Goal: Check status: Check status

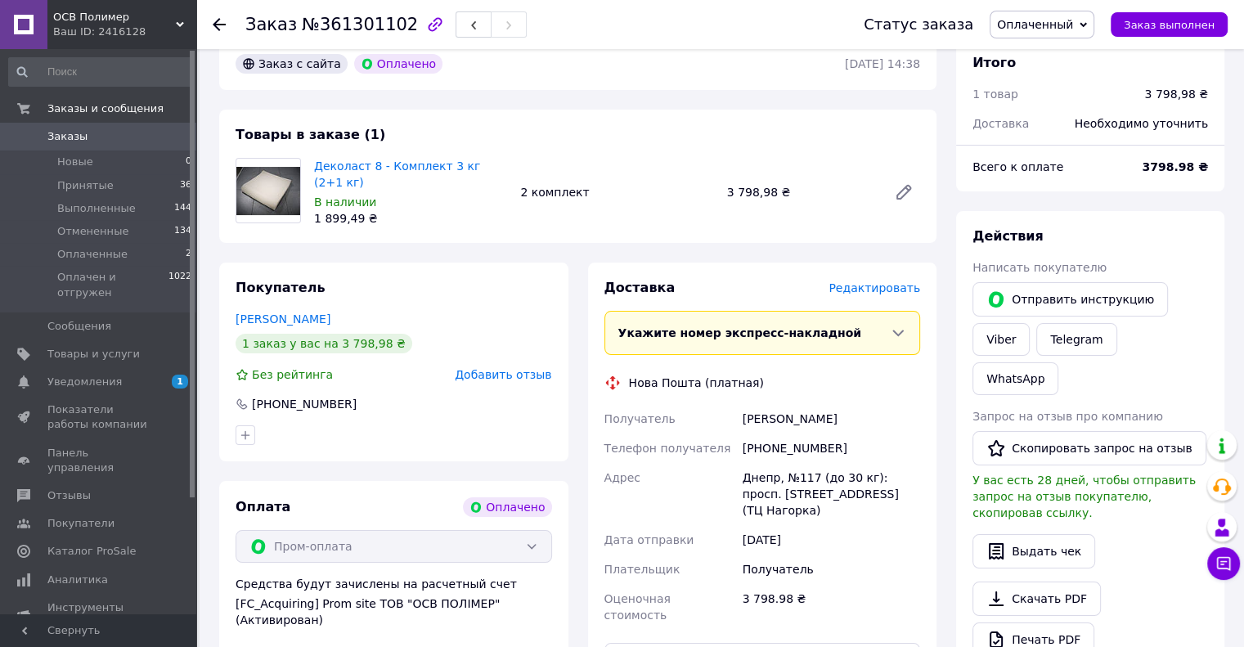
scroll to position [82, 0]
click at [905, 329] on icon at bounding box center [898, 333] width 16 height 16
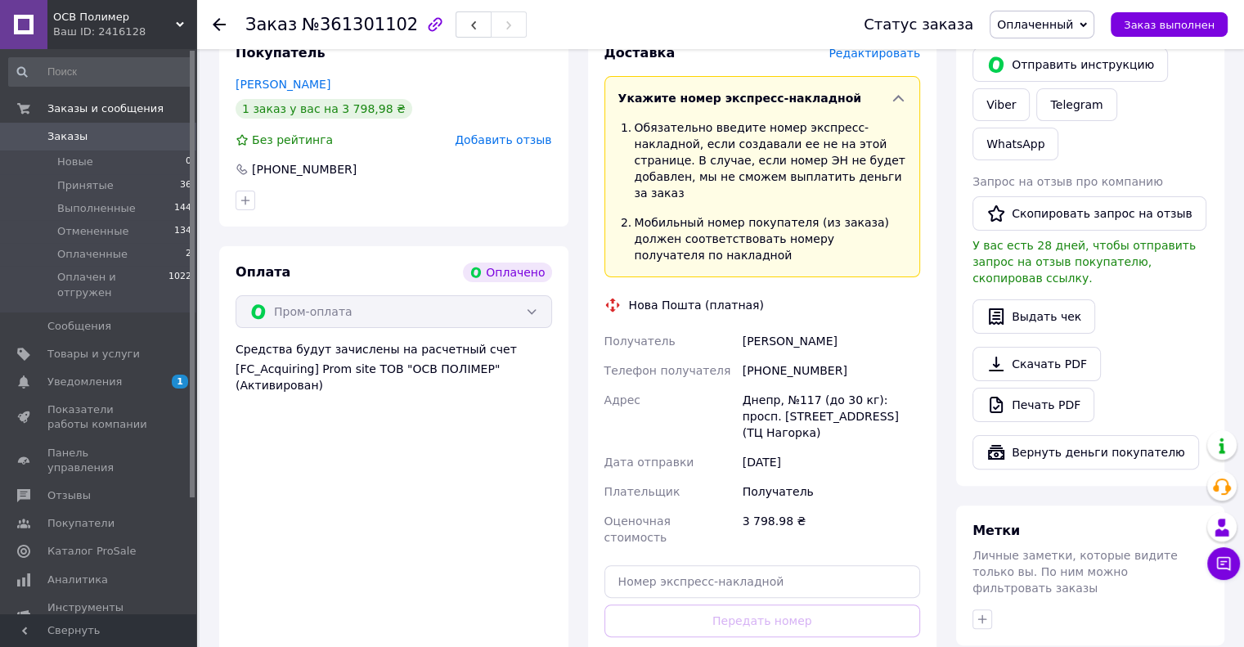
scroll to position [409, 0]
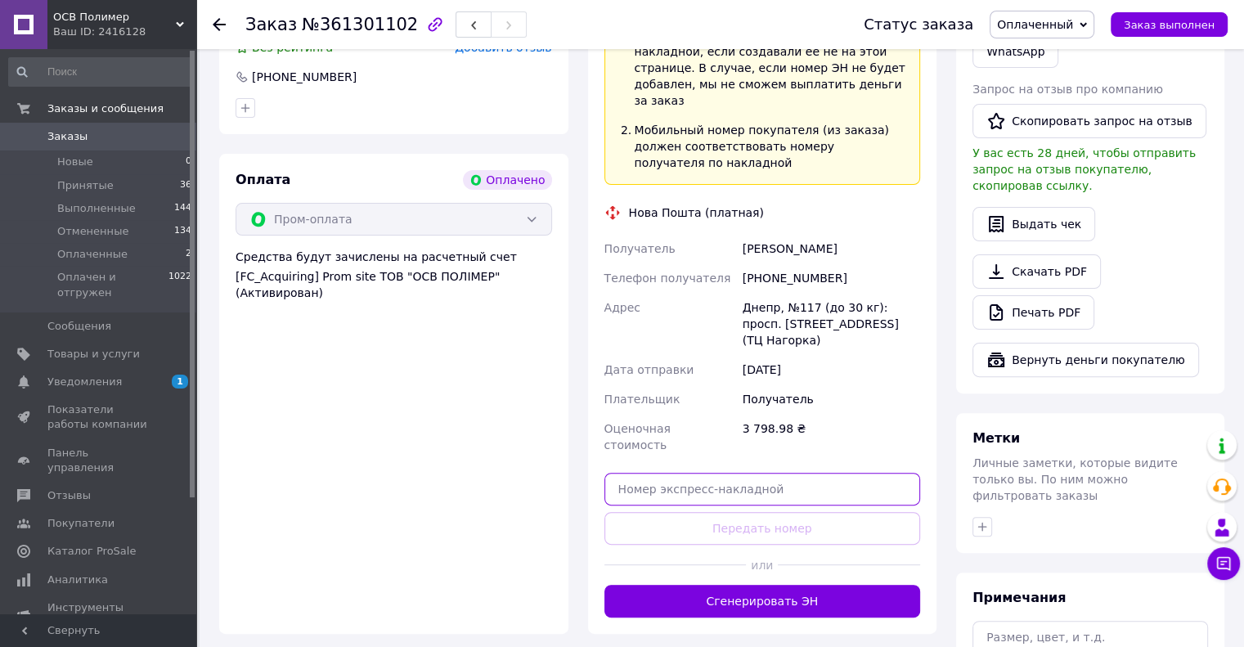
click at [724, 473] on input "text" at bounding box center [763, 489] width 317 height 33
paste input "59001453588926"
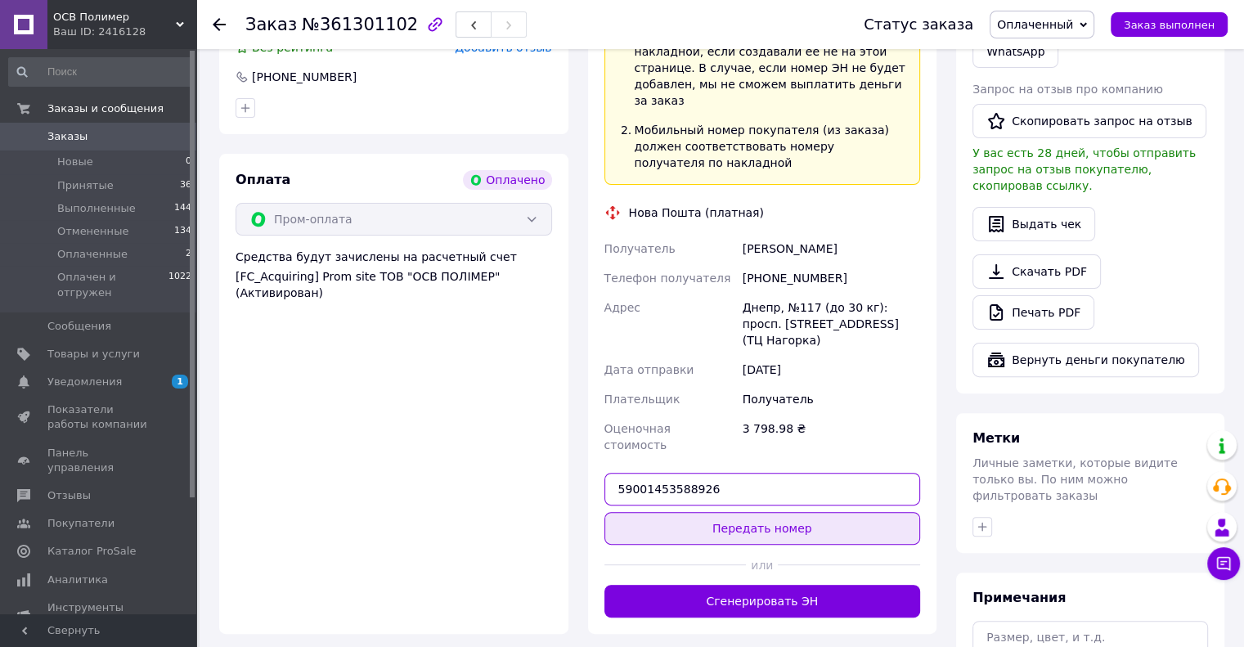
type input "59001453588926"
click at [750, 512] on button "Передать номер" at bounding box center [763, 528] width 317 height 33
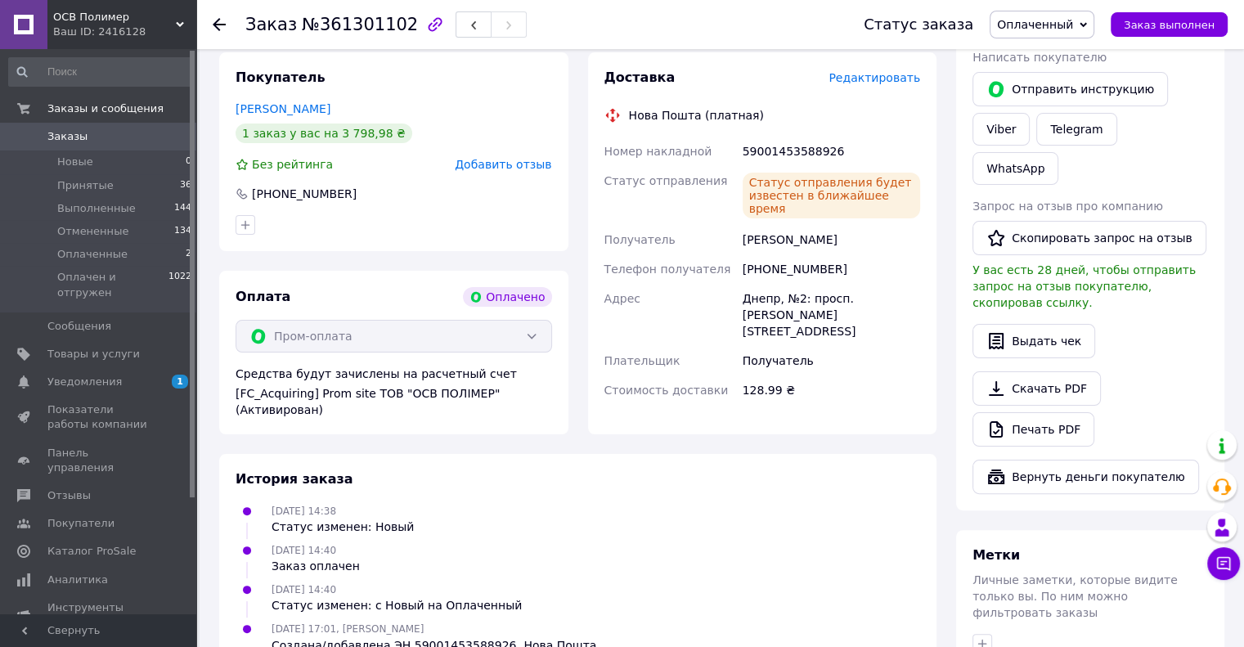
scroll to position [82, 0]
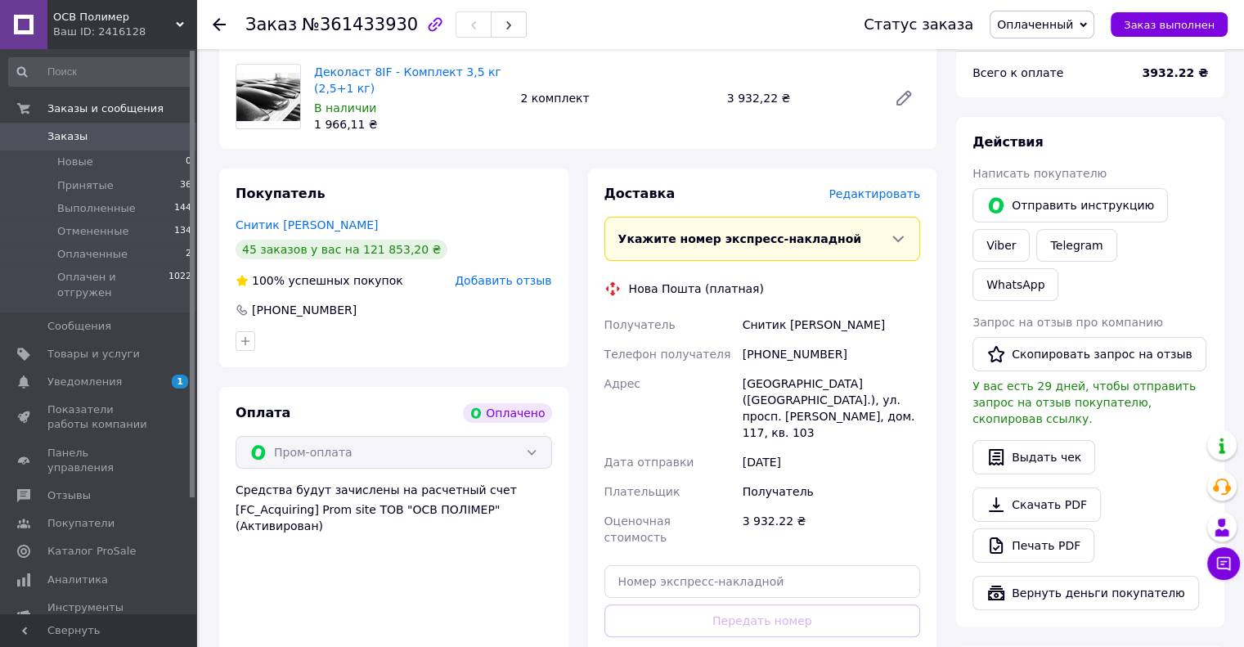
scroll to position [164, 0]
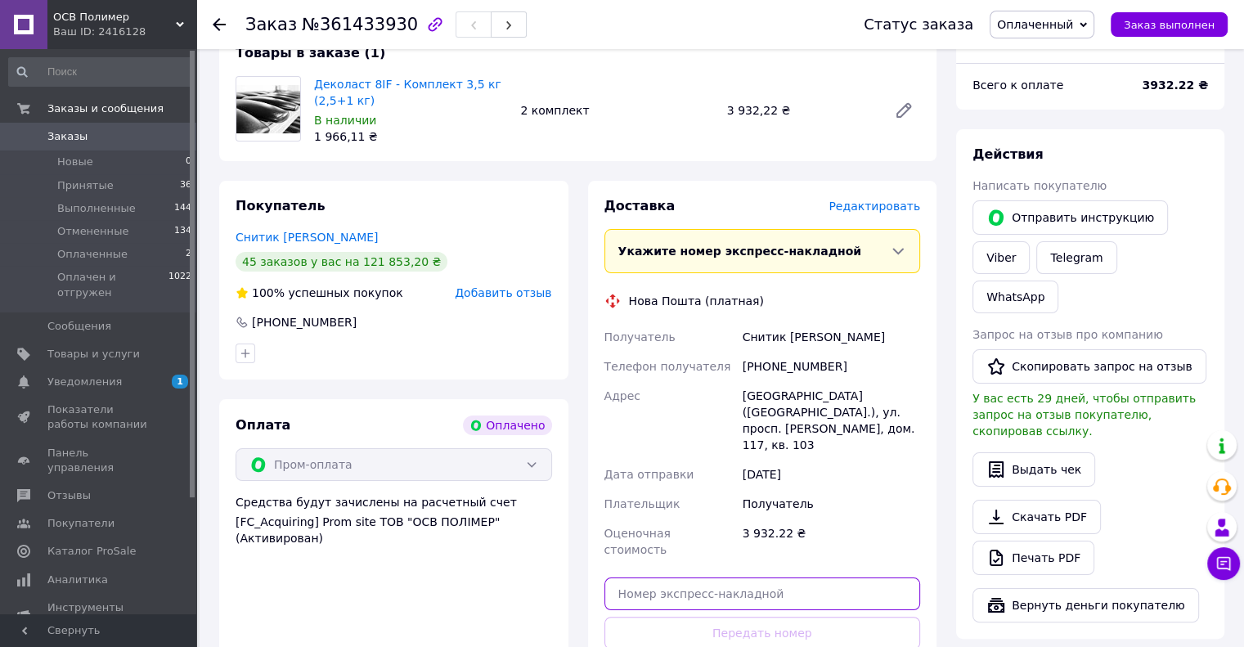
click at [690, 578] on input "text" at bounding box center [763, 594] width 317 height 33
paste input "59001453587745"
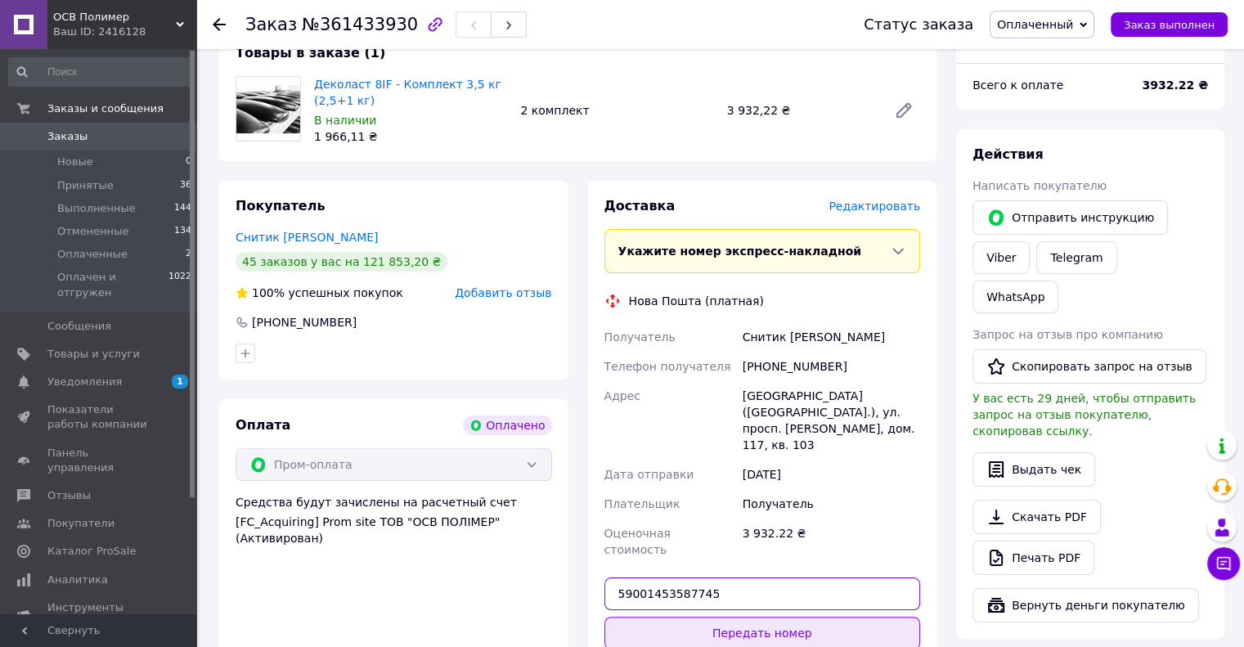
type input "59001453587745"
click at [787, 617] on button "Передать номер" at bounding box center [763, 633] width 317 height 33
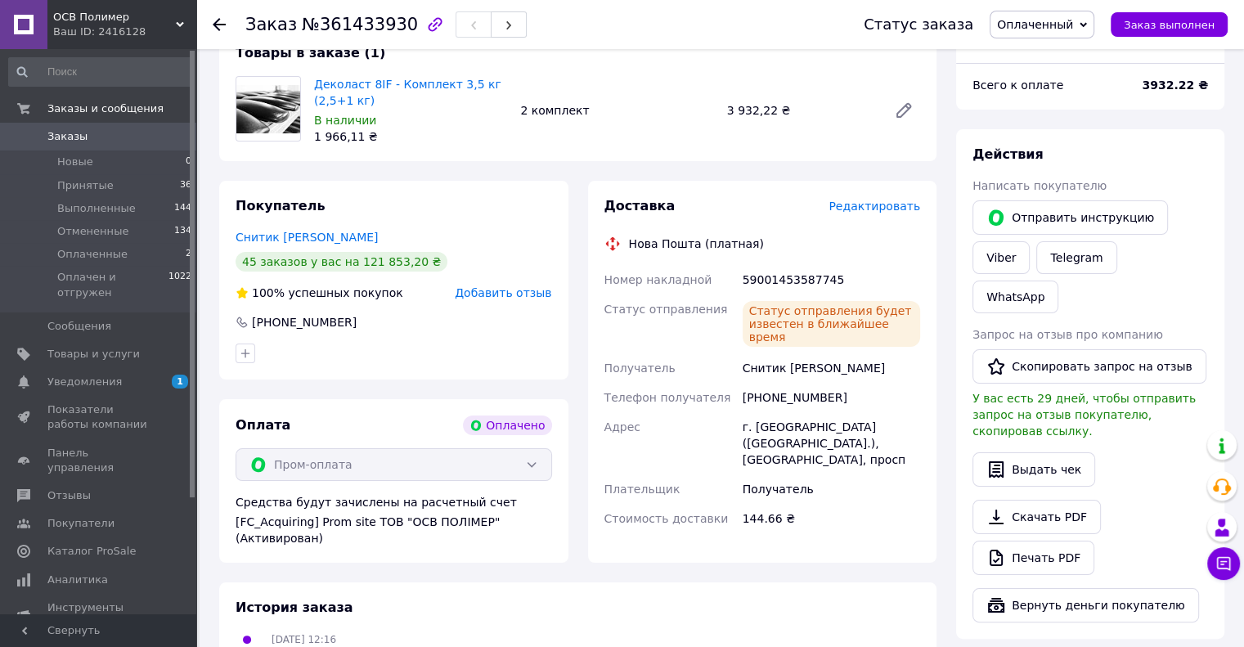
click at [61, 134] on span "Заказы" at bounding box center [67, 136] width 40 height 15
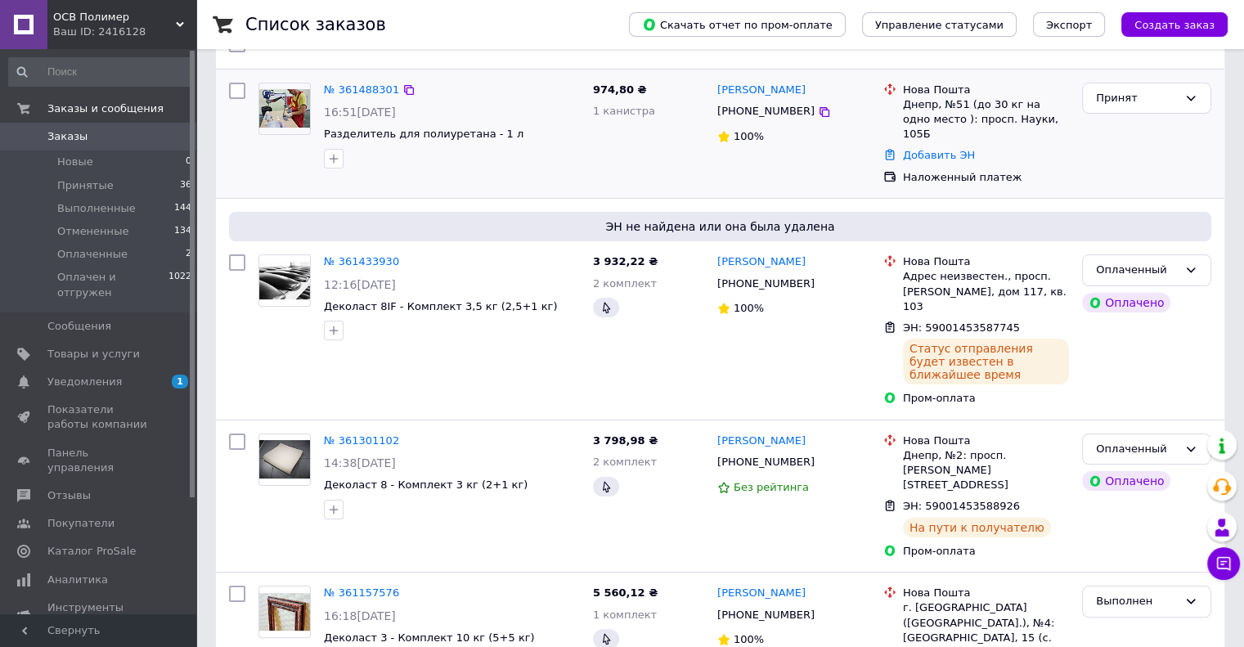
scroll to position [164, 0]
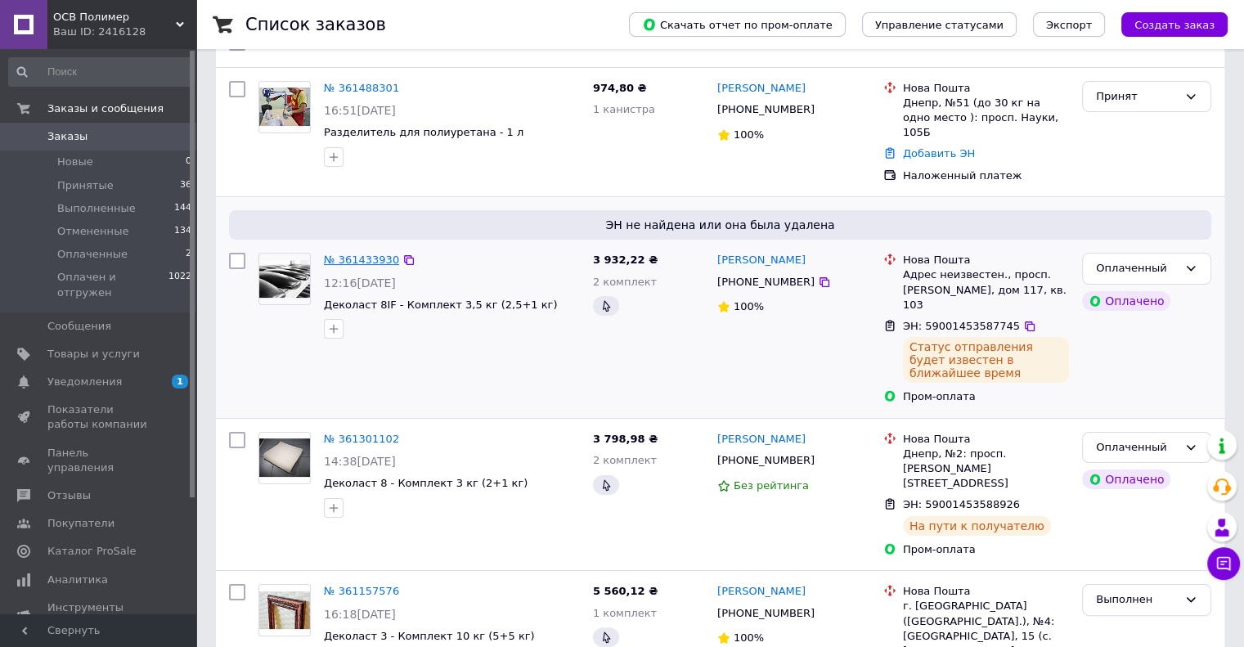
click at [366, 254] on link "№ 361433930" at bounding box center [361, 260] width 75 height 12
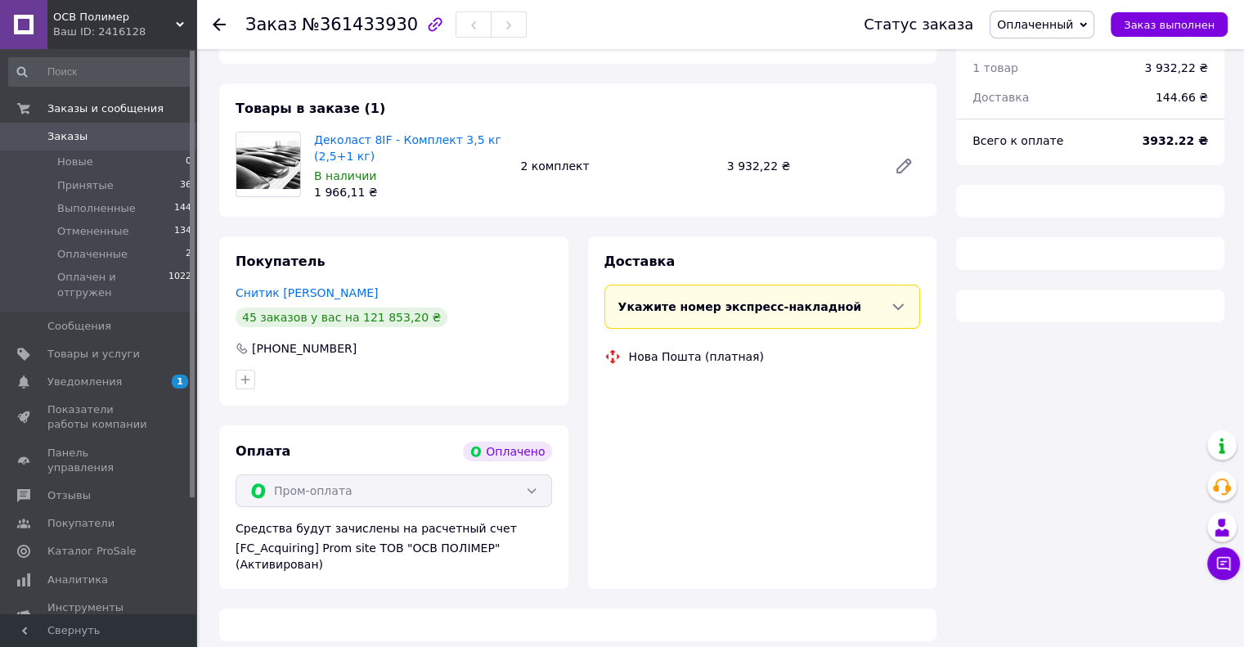
scroll to position [164, 0]
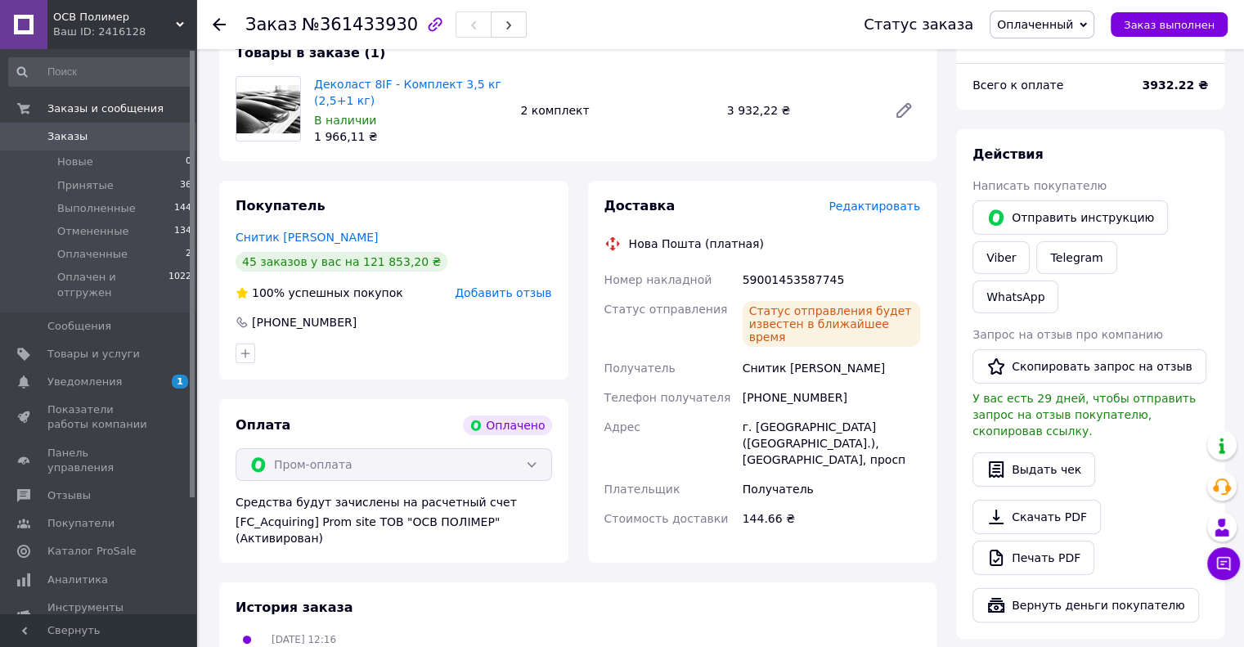
click at [69, 139] on span "Заказы" at bounding box center [67, 136] width 40 height 15
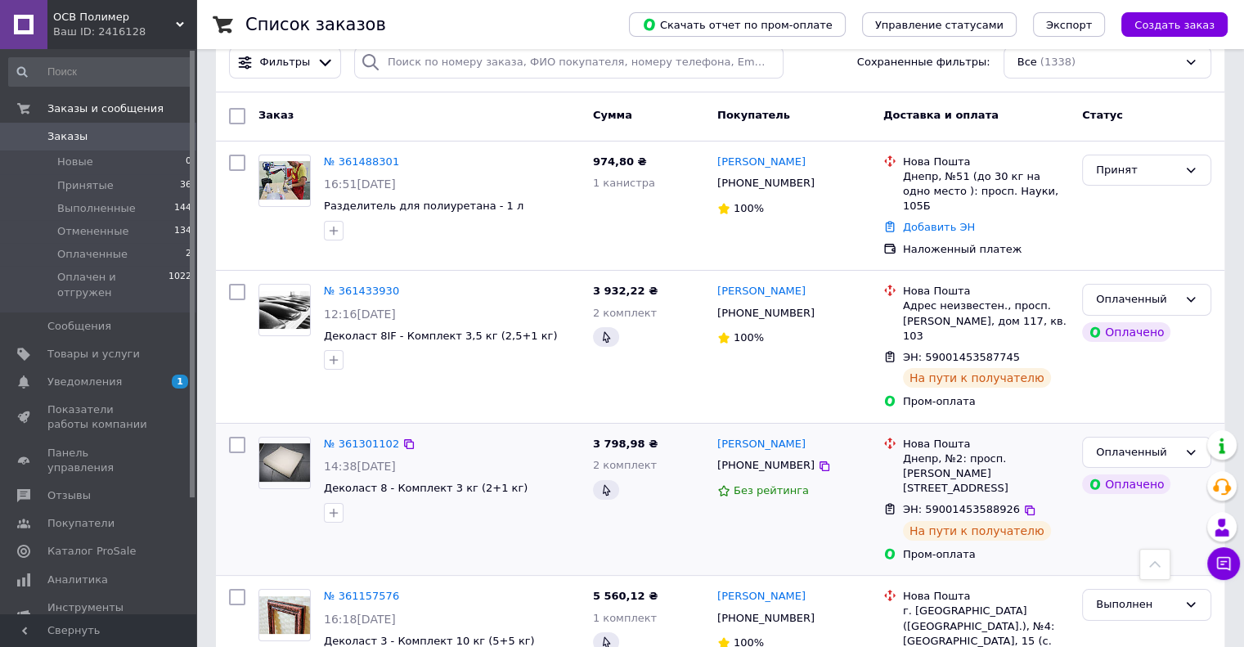
scroll to position [82, 0]
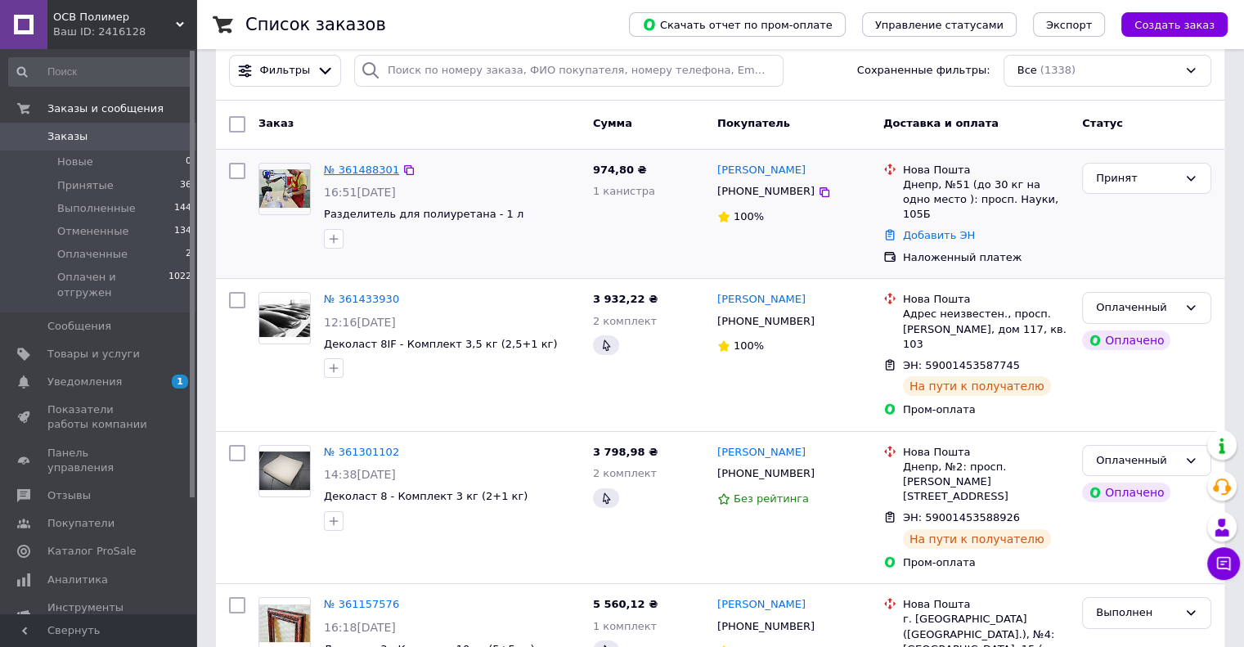
click at [376, 168] on link "№ 361488301" at bounding box center [361, 170] width 75 height 12
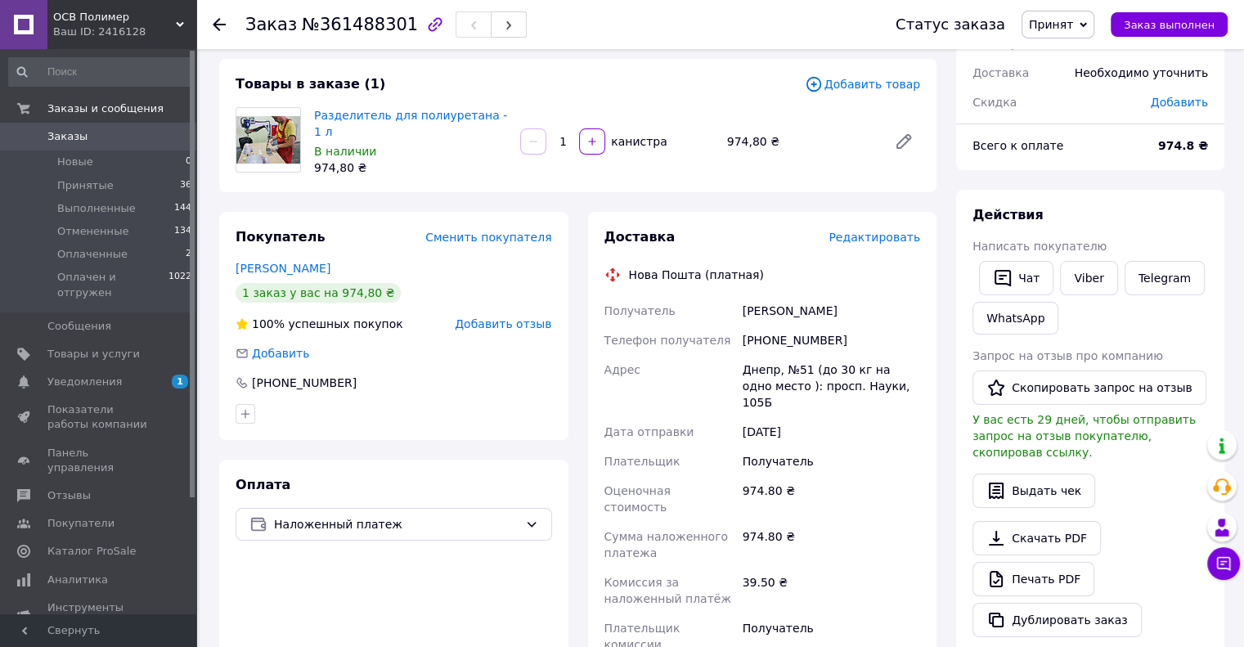
scroll to position [468, 0]
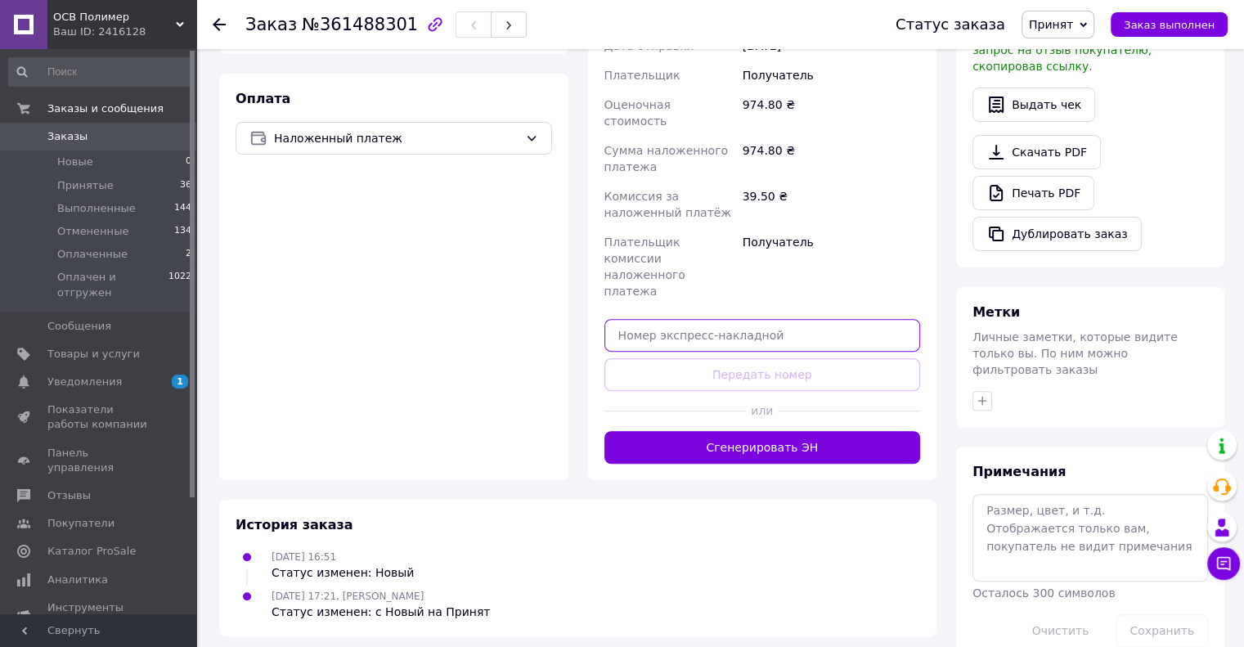
click at [753, 319] on input "text" at bounding box center [763, 335] width 317 height 33
paste input "59001453552957"
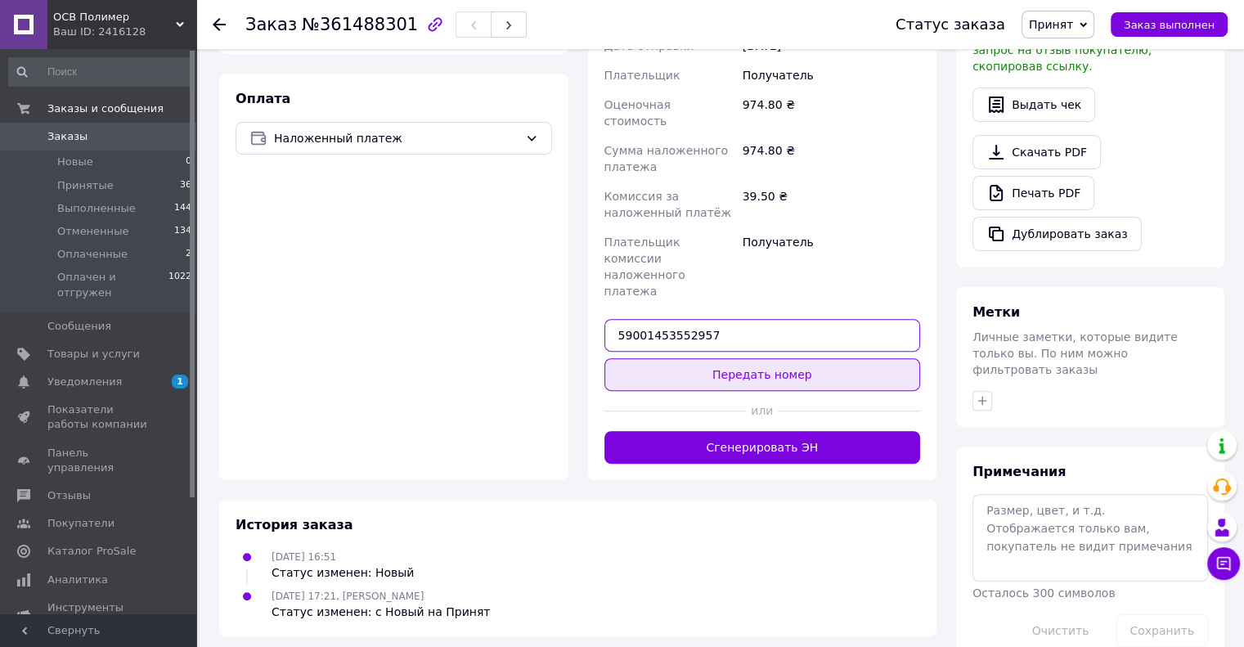
type input "59001453552957"
click at [772, 358] on button "Передать номер" at bounding box center [763, 374] width 317 height 33
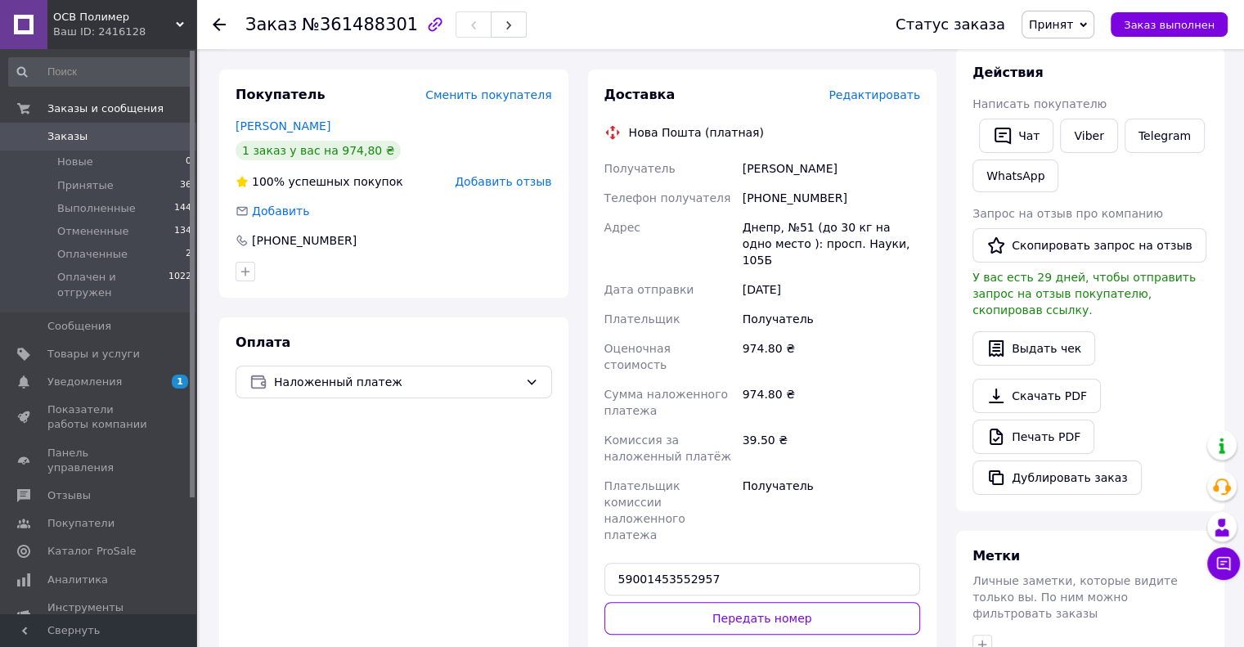
scroll to position [223, 0]
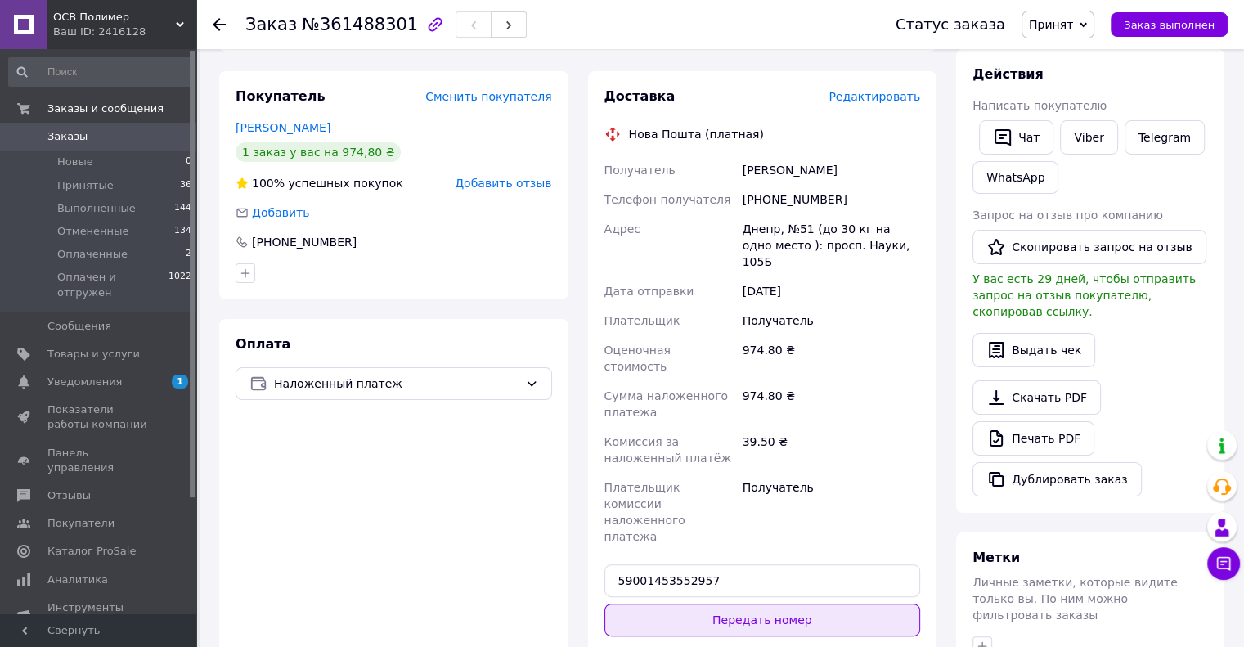
click at [760, 604] on button "Передать номер" at bounding box center [763, 620] width 317 height 33
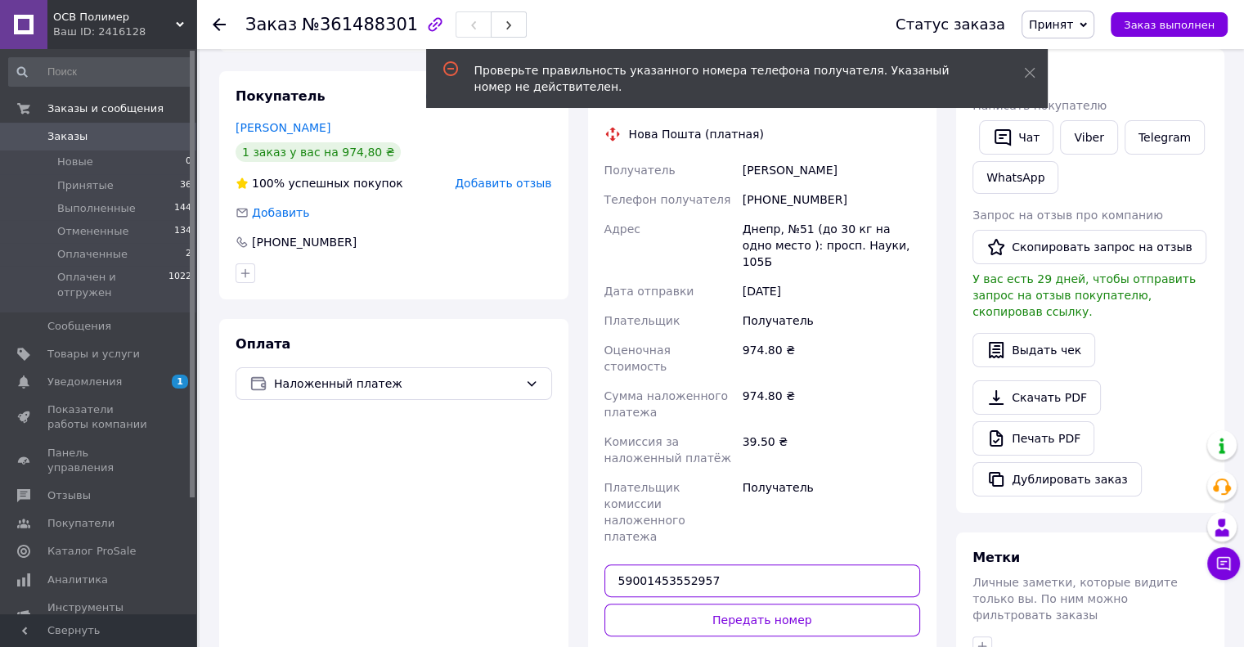
drag, startPoint x: 717, startPoint y: 515, endPoint x: 571, endPoint y: 502, distance: 146.2
click at [572, 500] on div "Покупатель Сменить покупателя [PERSON_NAME] 1 заказ у вас на 974,80 ₴ 100% успе…" at bounding box center [577, 398] width 737 height 655
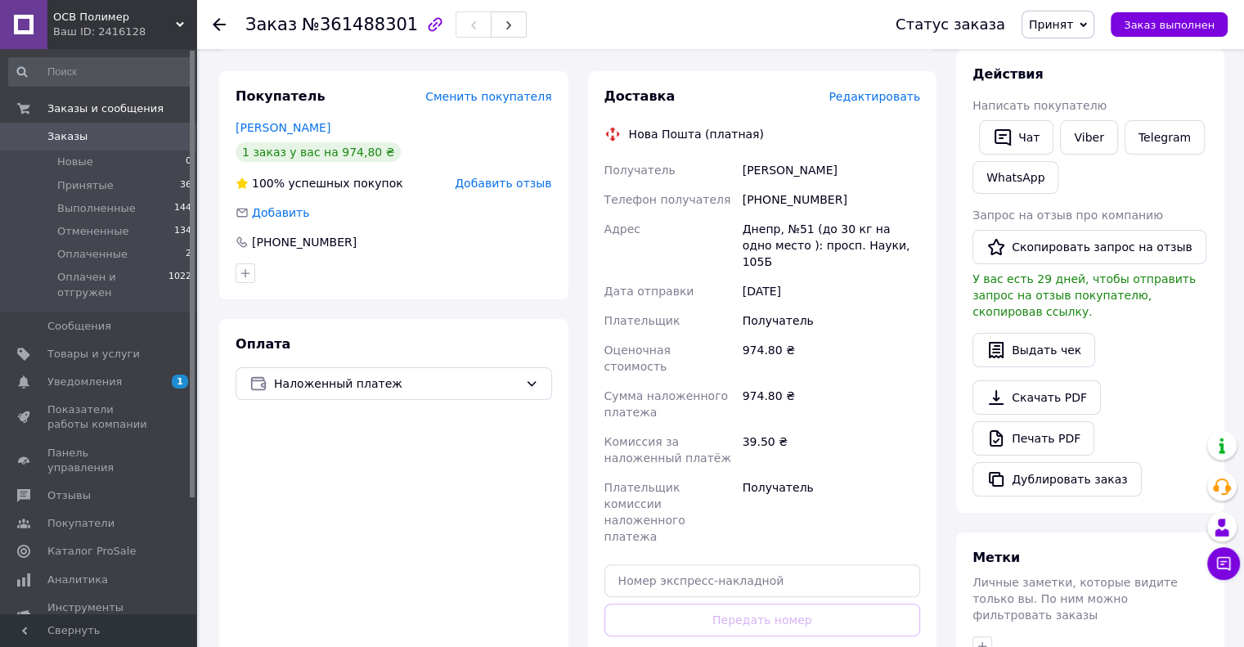
click at [224, 25] on icon at bounding box center [219, 24] width 13 height 13
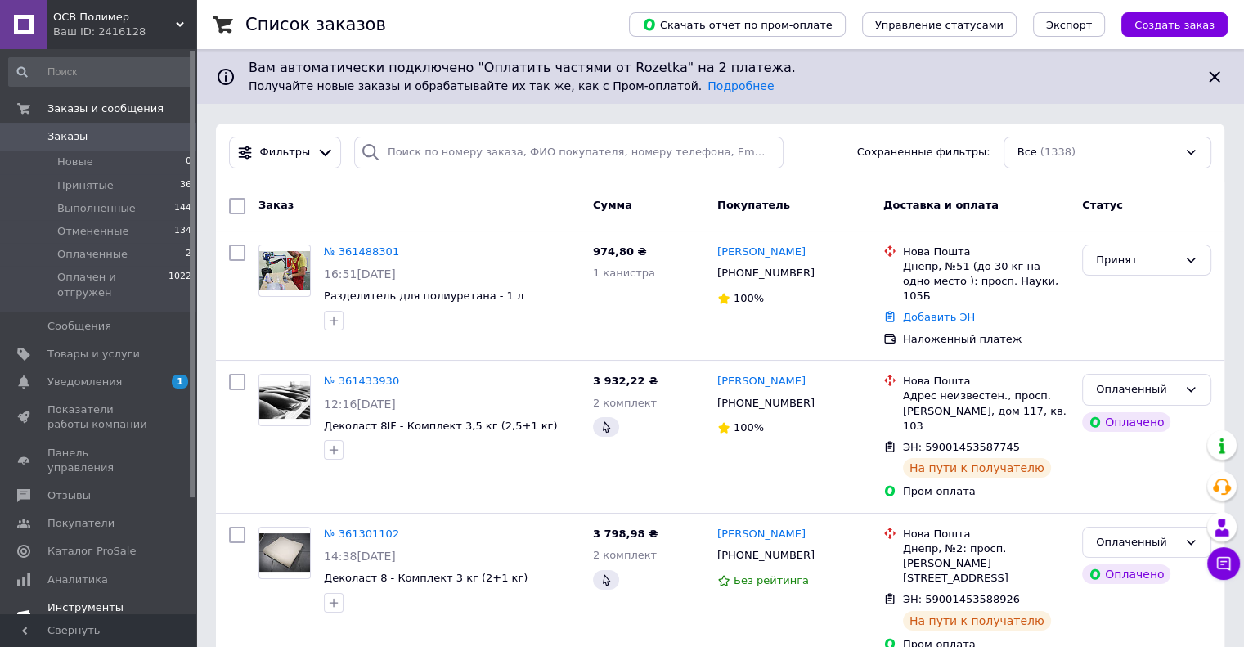
click at [79, 375] on span "Уведомления" at bounding box center [84, 382] width 74 height 15
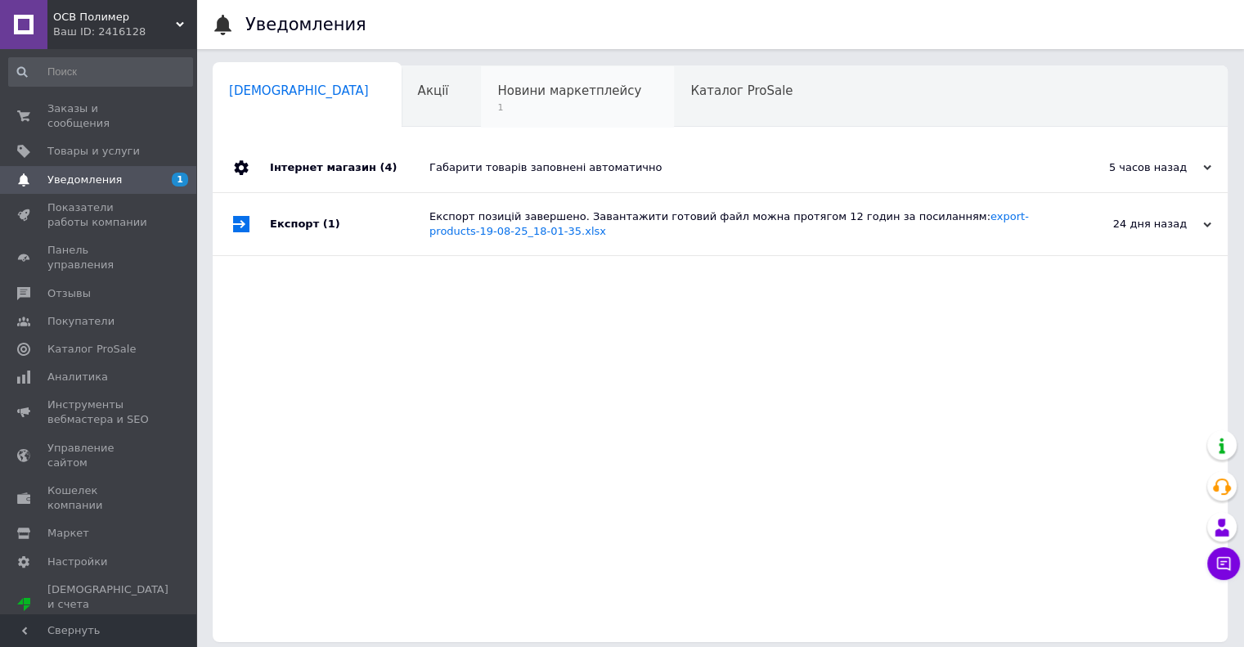
click at [503, 101] on span "1" at bounding box center [569, 107] width 144 height 12
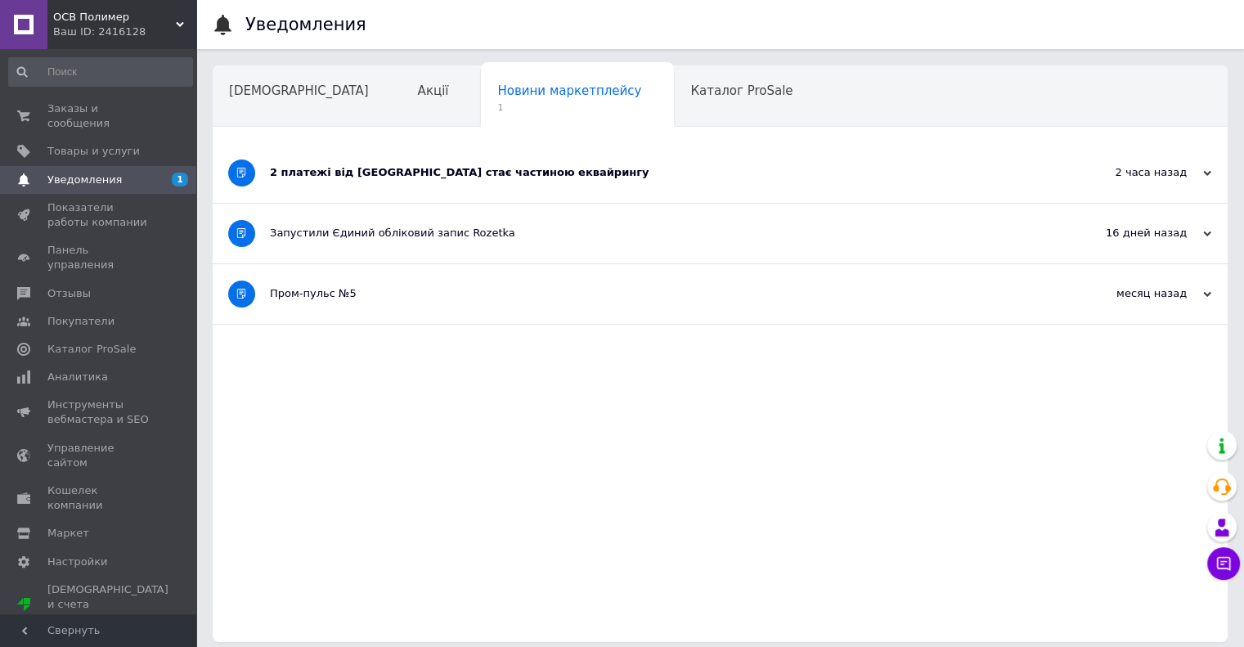
click at [497, 178] on div "2 платежі від [GEOGRAPHIC_DATA] стає частиною еквайрингу" at bounding box center [659, 172] width 778 height 15
